Goal: Entertainment & Leisure: Consume media (video, audio)

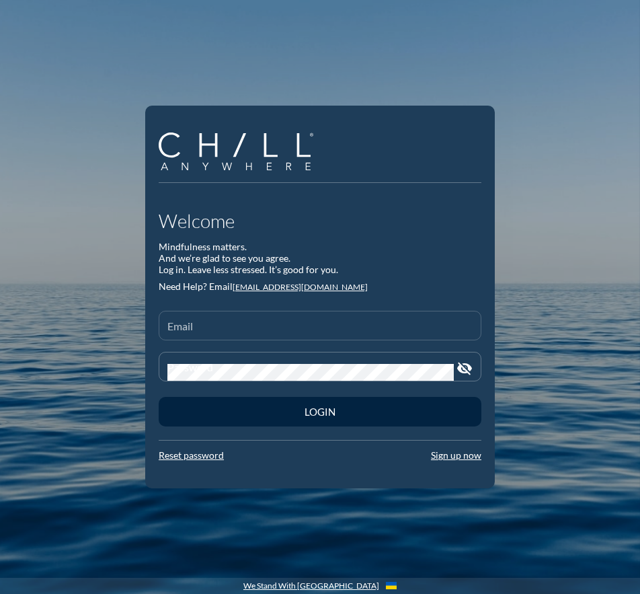
drag, startPoint x: 195, startPoint y: 325, endPoint x: 152, endPoint y: 342, distance: 46.5
click at [192, 327] on div "Email" at bounding box center [319, 325] width 305 height 28
click at [192, 330] on input "Email" at bounding box center [319, 331] width 305 height 17
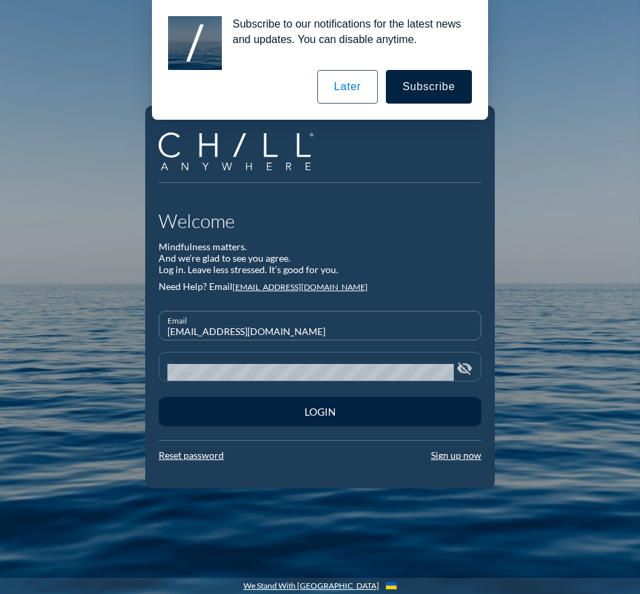
type input "rmcintire@rwbaird.com"
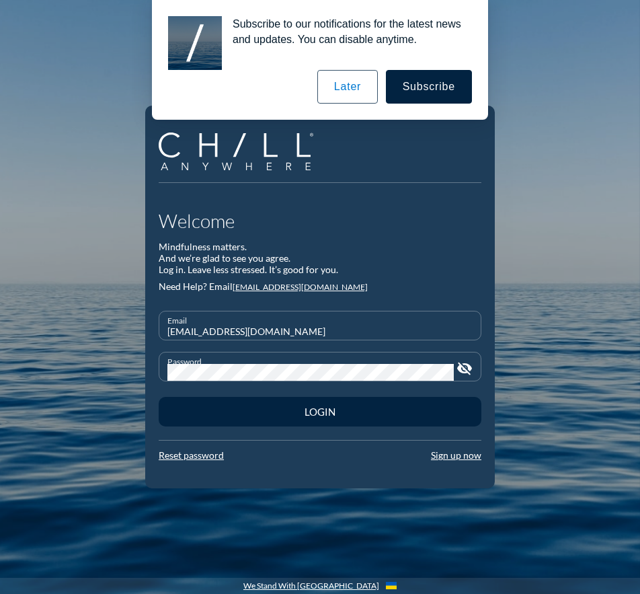
click at [159, 397] on button "Login" at bounding box center [320, 412] width 323 height 30
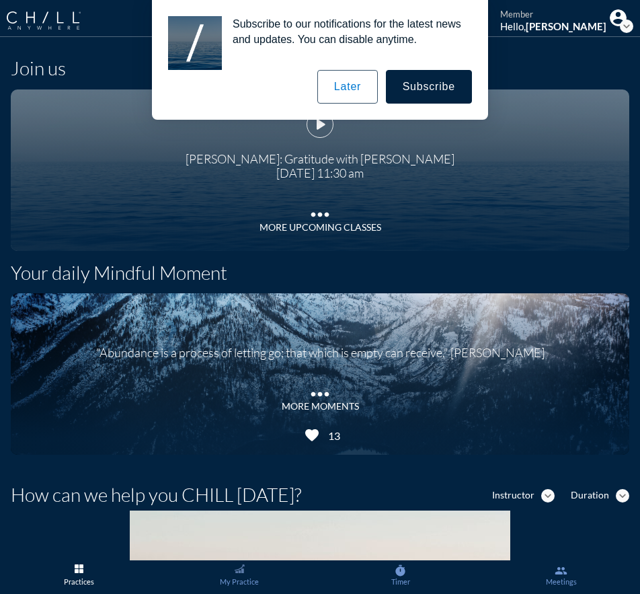
click at [361, 86] on button "Later" at bounding box center [347, 87] width 61 height 34
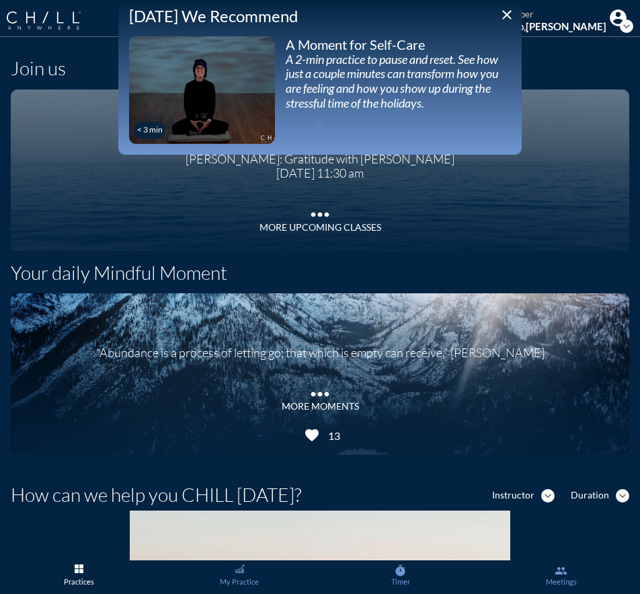
click at [521, 58] on div "Today We Recommend close < 3 min play_arrow A Moment for Self-Care A 2-min prac…" at bounding box center [320, 77] width 404 height 155
click at [503, 13] on icon "close" at bounding box center [507, 15] width 16 height 16
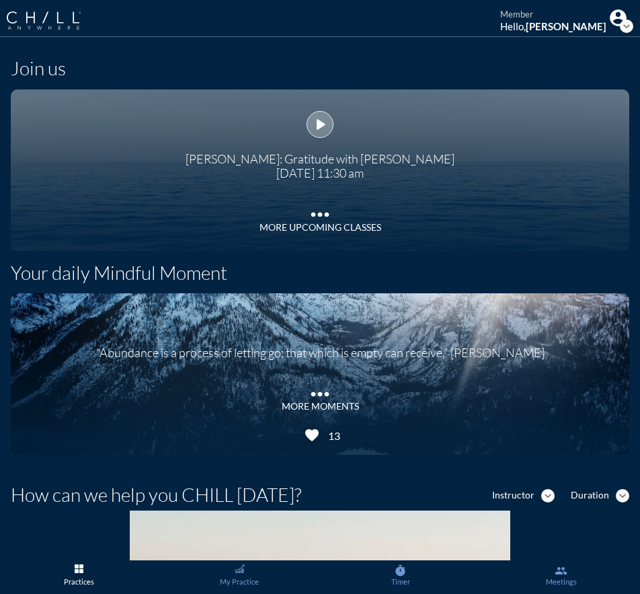
click at [323, 124] on icon "play_arrow" at bounding box center [320, 124] width 20 height 20
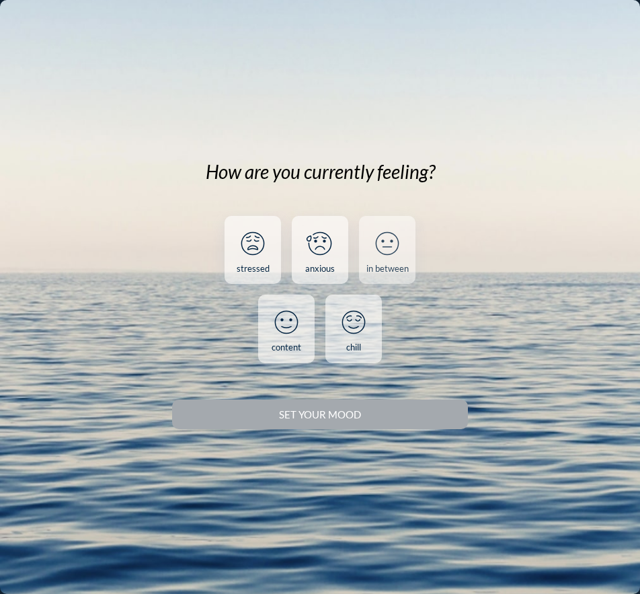
click at [400, 264] on div "in between" at bounding box center [388, 269] width 42 height 11
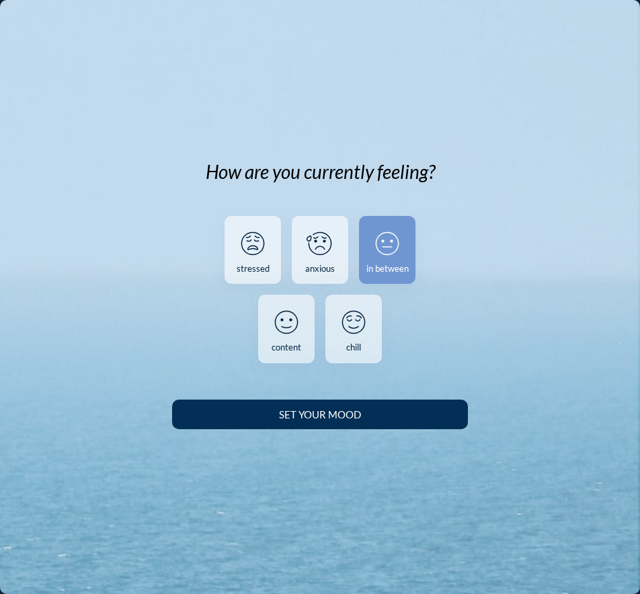
click at [366, 415] on div "Set your Mood" at bounding box center [320, 414] width 249 height 12
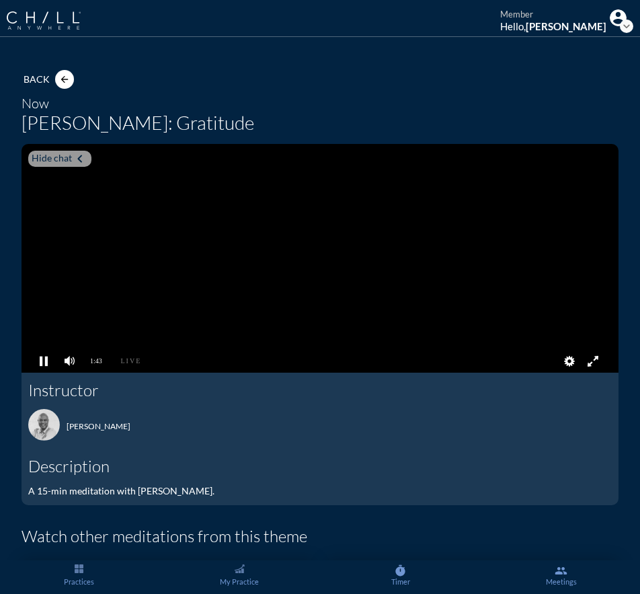
click at [123, 360] on pjsdiv at bounding box center [320, 361] width 597 height 23
